Goal: Transaction & Acquisition: Purchase product/service

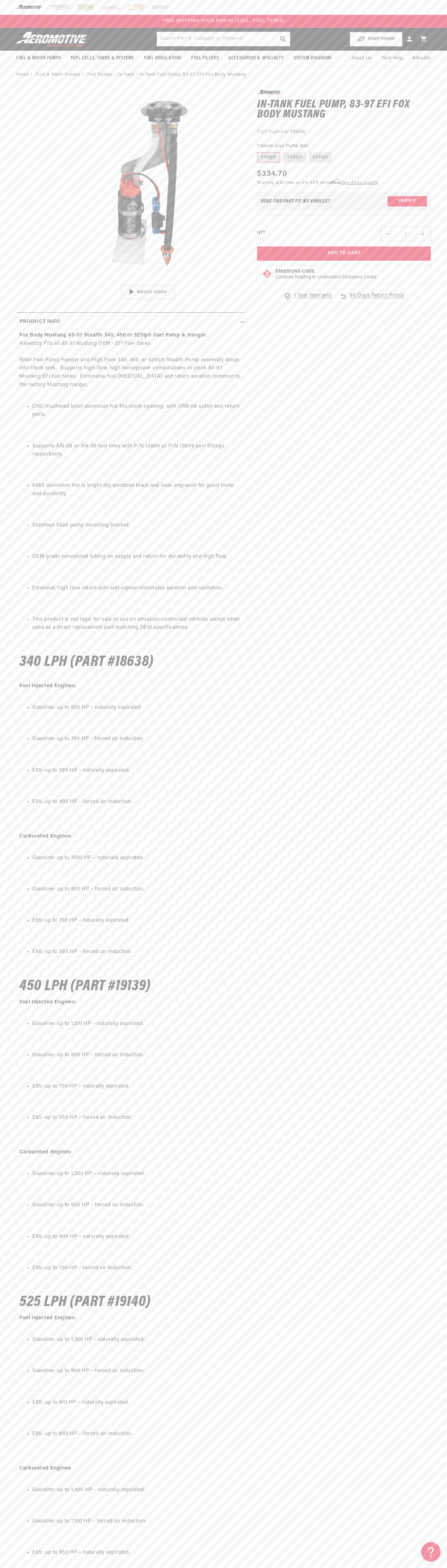
click at [40, 22] on div "FREE SHIPPING OVER $109.00 (EXCL. FUEL TANKS)" at bounding box center [224, 21] width 447 height 13
click at [441, 604] on section "0.0 star rating Write a review In-Tank Fuel Pump, 83-97 EFI Fox Body Mustang In…" at bounding box center [224, 884] width 447 height 1601
click at [348, 1563] on html "Skip to content Your cart Your cart is empty Loading... You may also like Subto…" at bounding box center [224, 784] width 447 height 1568
click at [30, 907] on p at bounding box center [130, 908] width 222 height 9
